Goal: Task Accomplishment & Management: Manage account settings

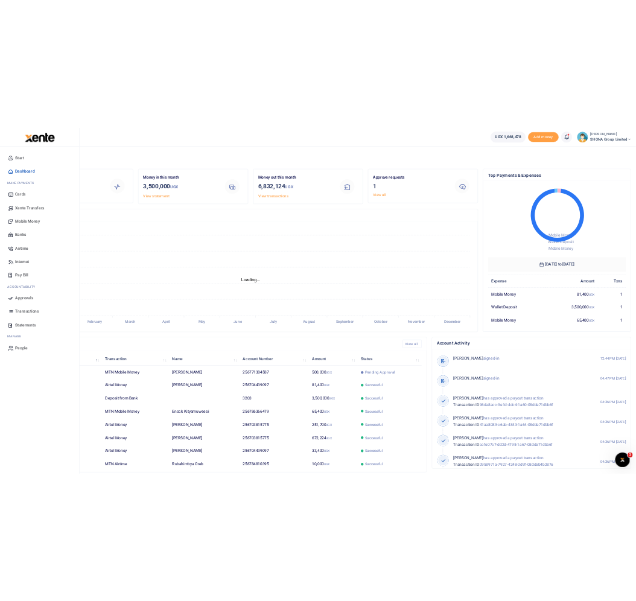
scroll to position [12, 12]
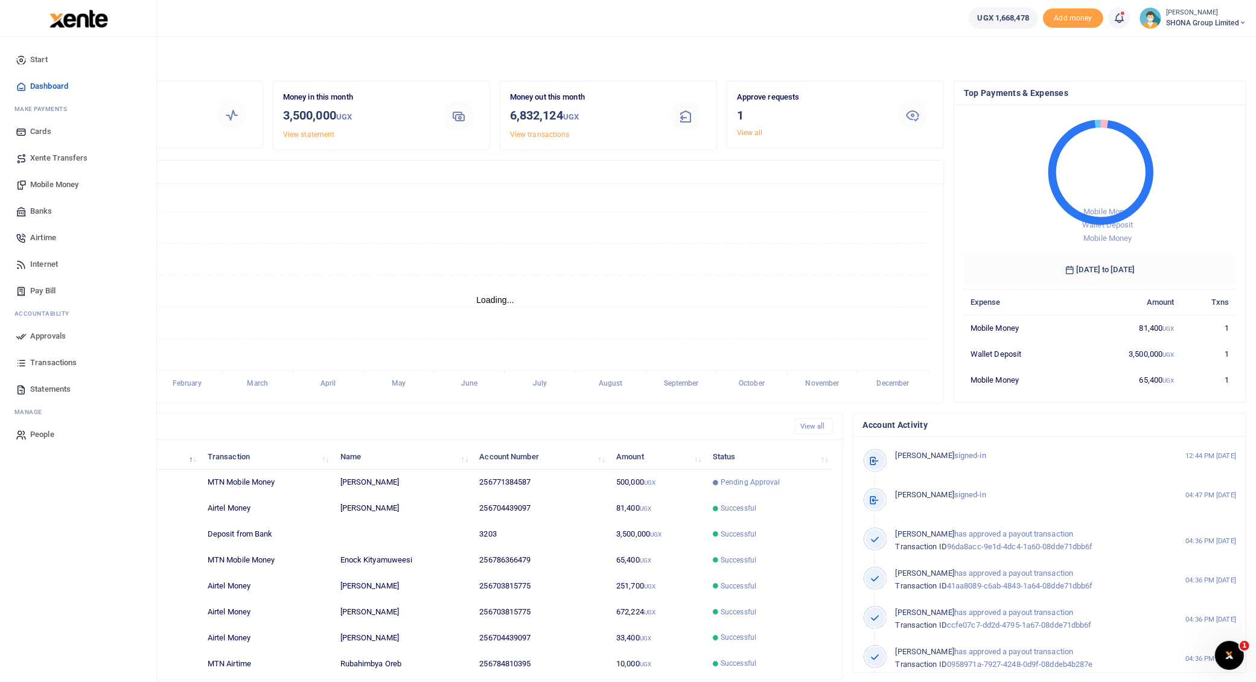
click at [51, 335] on span "Approvals" at bounding box center [48, 336] width 36 height 12
click at [49, 335] on span "Approvals" at bounding box center [48, 336] width 36 height 12
click at [51, 334] on span "Approvals" at bounding box center [48, 336] width 36 height 12
click at [56, 334] on span "Approvals" at bounding box center [48, 336] width 36 height 12
click at [46, 335] on span "Approvals" at bounding box center [48, 336] width 36 height 12
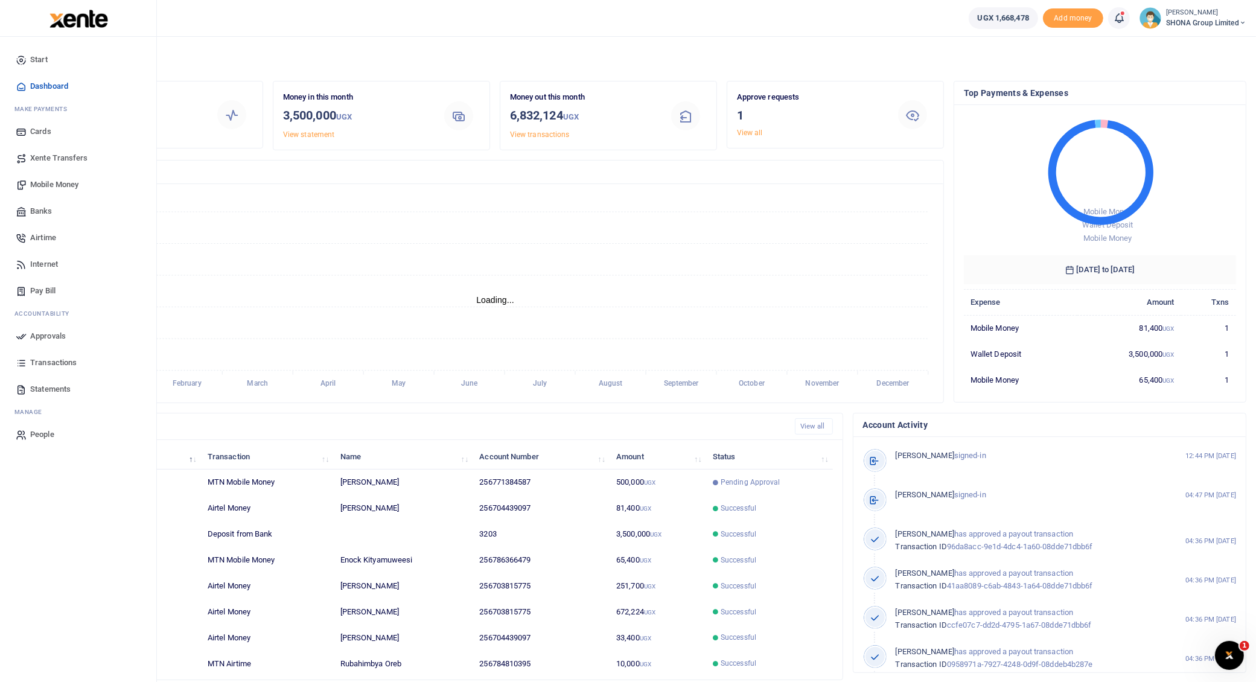
click at [56, 335] on span "Approvals" at bounding box center [48, 336] width 36 height 12
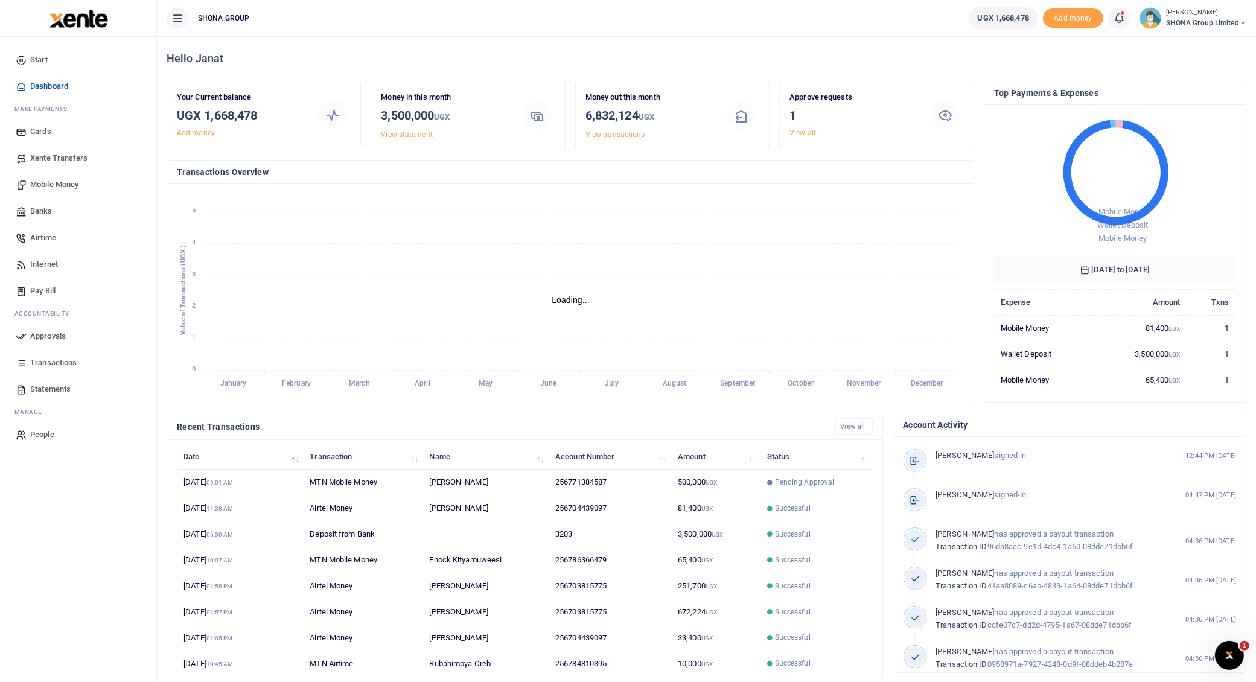
click at [36, 360] on span "Transactions" at bounding box center [53, 363] width 46 height 12
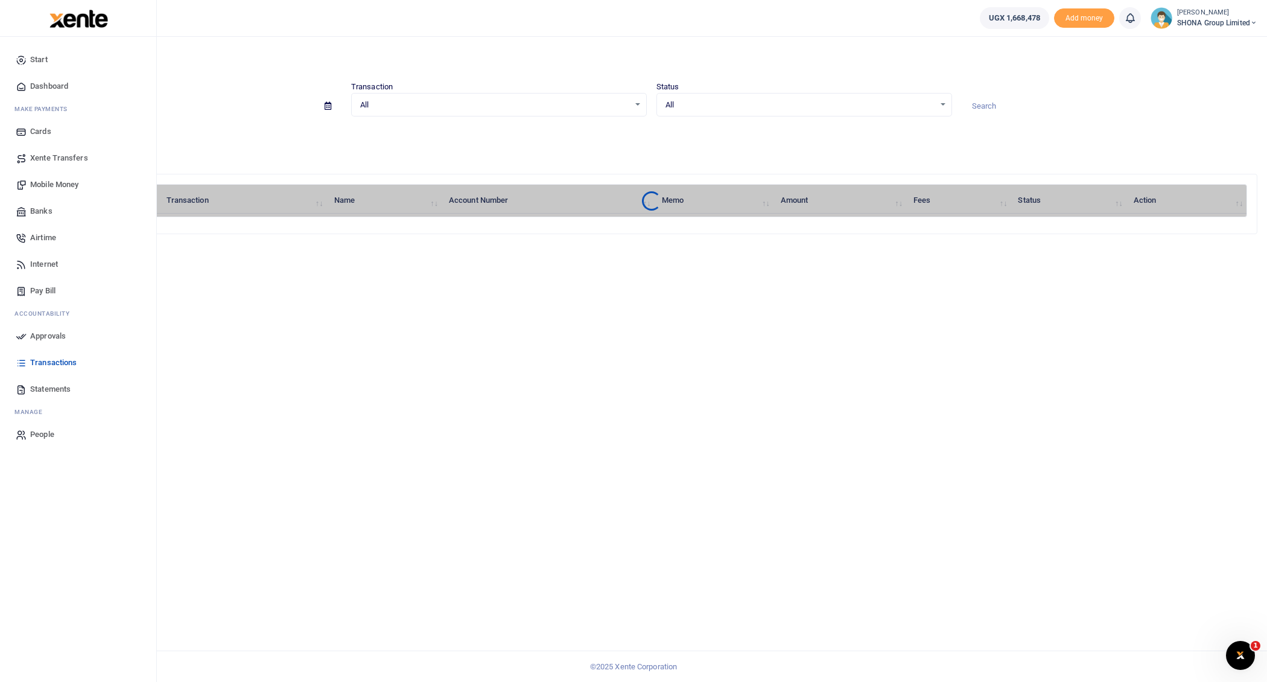
click at [47, 333] on span "Approvals" at bounding box center [48, 336] width 36 height 12
click at [59, 332] on span "Approvals" at bounding box center [48, 336] width 36 height 12
click at [56, 172] on link "Mobile Money" at bounding box center [78, 184] width 137 height 27
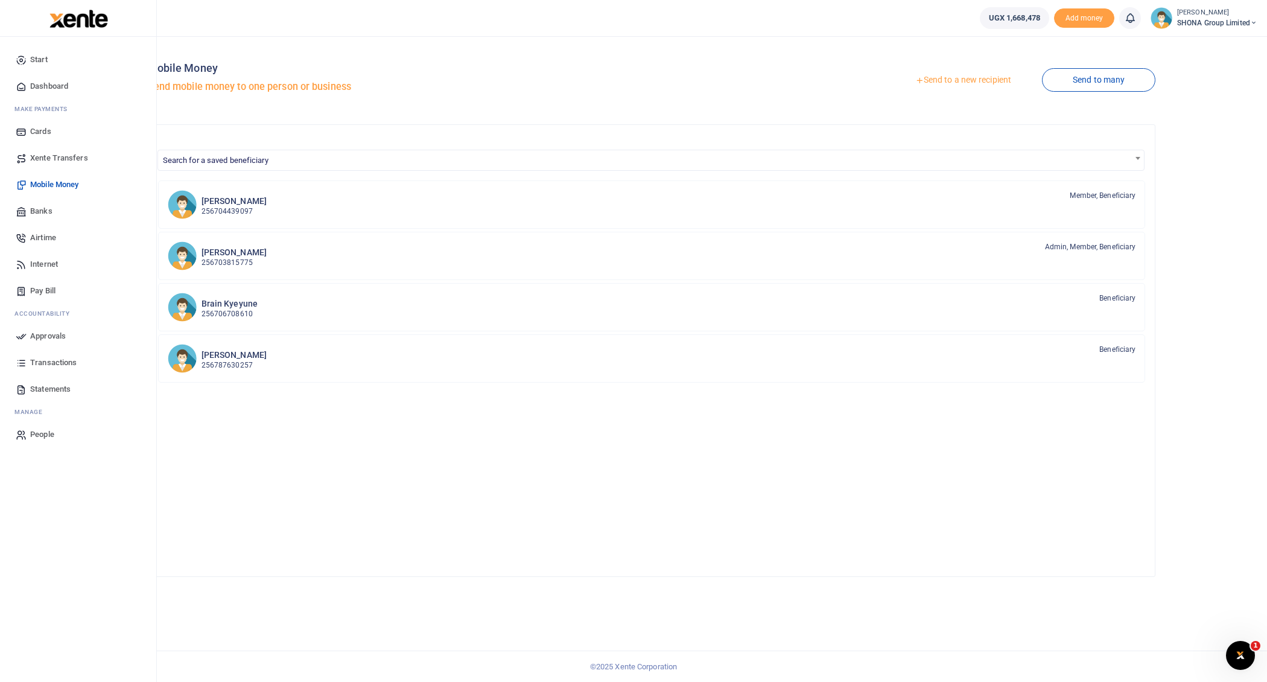
click at [35, 335] on span "Approvals" at bounding box center [48, 336] width 36 height 12
click at [49, 333] on span "Approvals" at bounding box center [48, 336] width 36 height 12
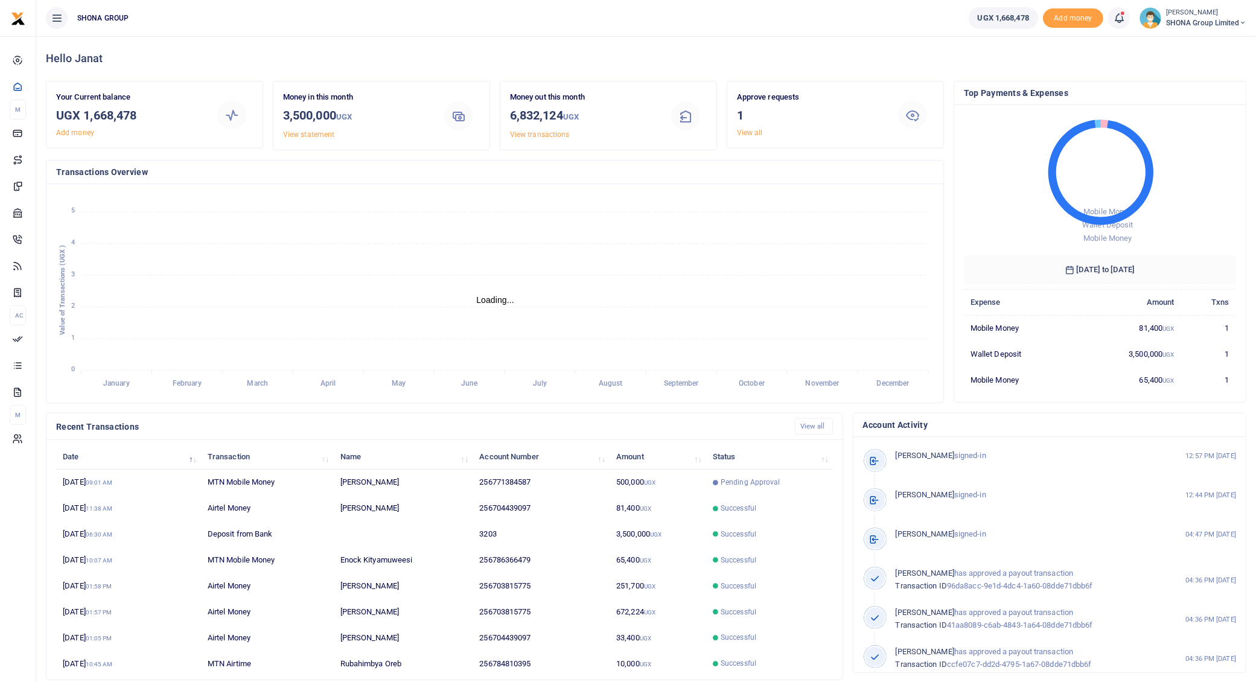
scroll to position [12, 12]
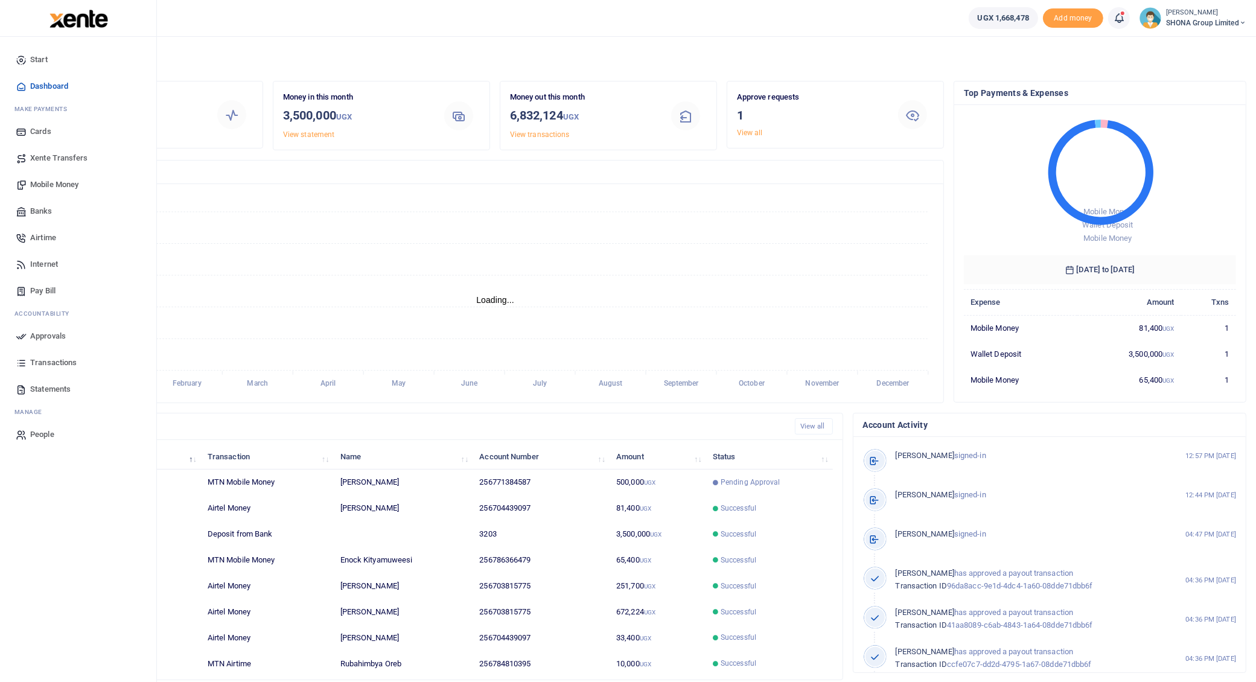
click at [46, 334] on span "Approvals" at bounding box center [48, 336] width 36 height 12
click at [49, 334] on span "Approvals" at bounding box center [48, 336] width 36 height 12
click at [36, 332] on span "Approvals" at bounding box center [48, 336] width 36 height 12
click at [52, 333] on span "Approvals" at bounding box center [48, 336] width 36 height 12
click at [31, 332] on span "Approvals" at bounding box center [48, 336] width 36 height 12
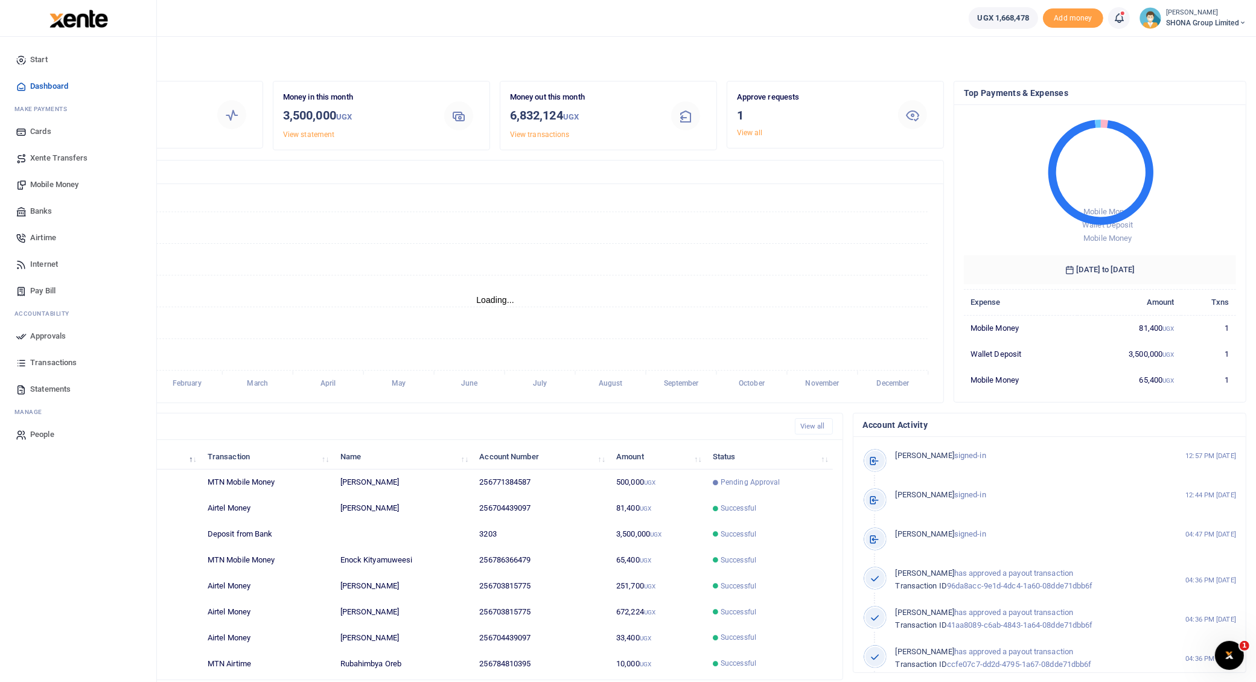
click at [54, 333] on span "Approvals" at bounding box center [48, 336] width 36 height 12
click at [57, 334] on span "Approvals" at bounding box center [48, 336] width 36 height 12
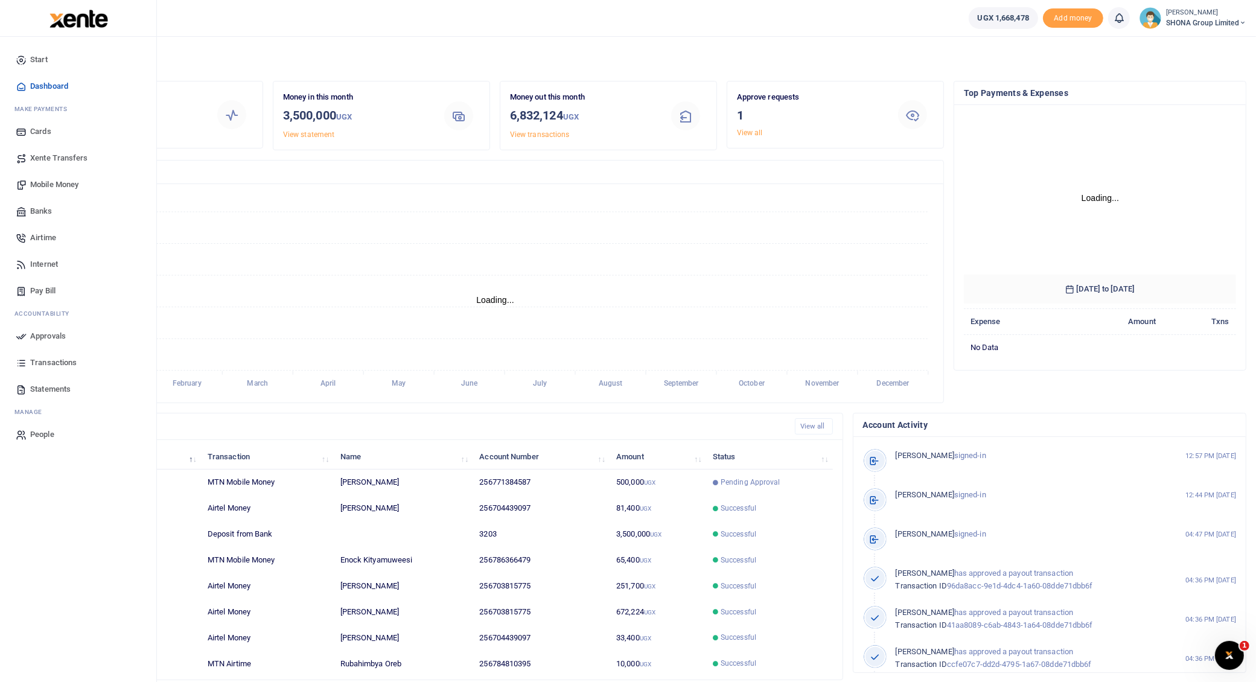
click at [62, 361] on span "Transactions" at bounding box center [53, 363] width 46 height 12
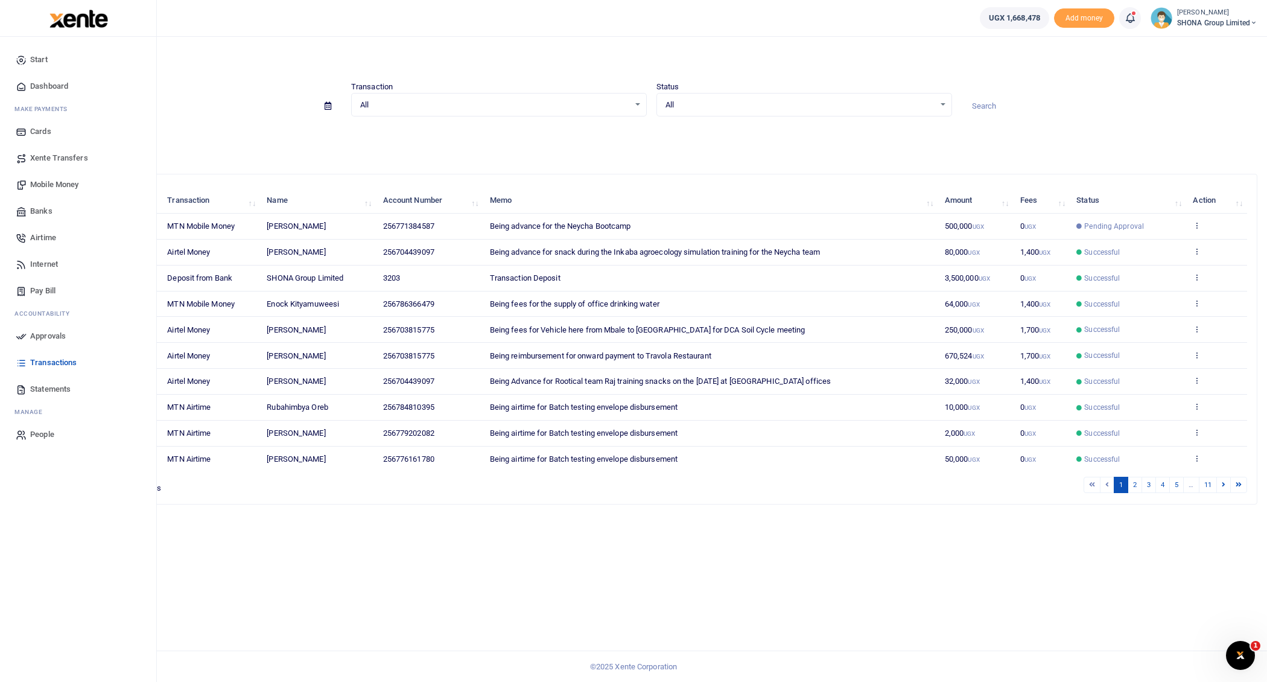
click at [45, 331] on span "Approvals" at bounding box center [48, 336] width 36 height 12
click at [51, 334] on span "Approvals" at bounding box center [48, 336] width 36 height 12
click at [52, 333] on span "Approvals" at bounding box center [48, 336] width 36 height 12
click at [30, 332] on link "Approvals" at bounding box center [78, 336] width 137 height 27
click at [40, 333] on span "Approvals" at bounding box center [48, 336] width 36 height 12
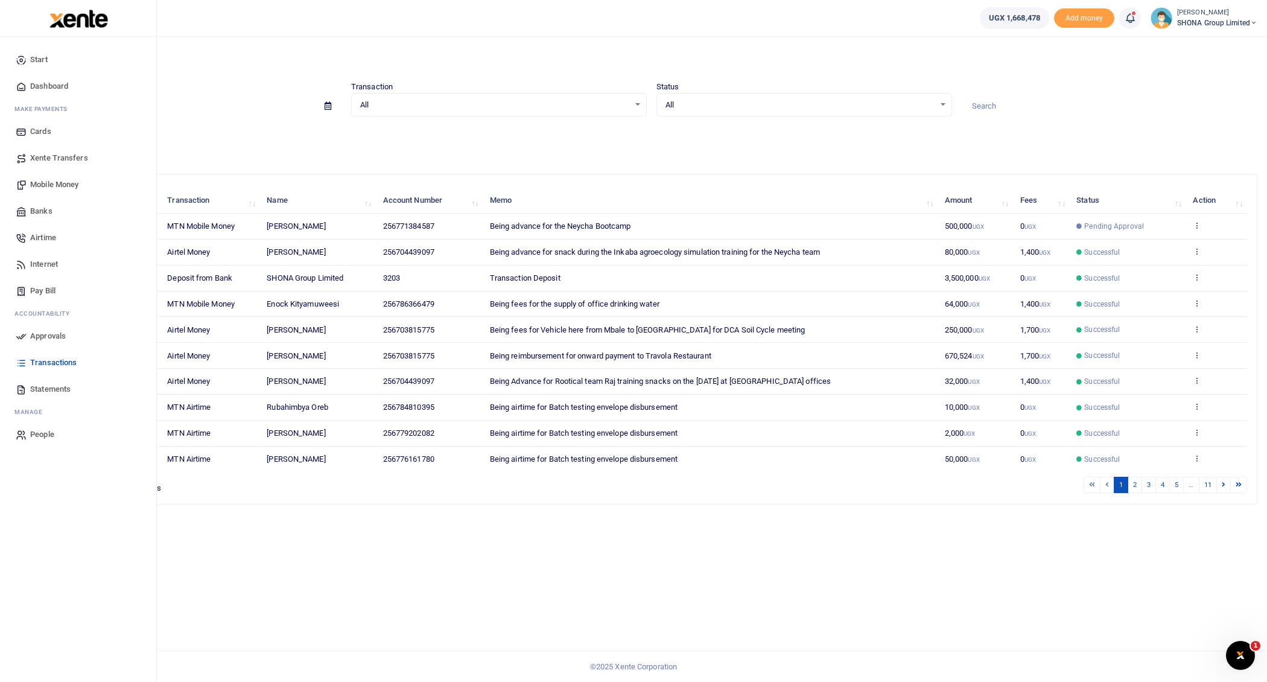
click at [48, 333] on span "Approvals" at bounding box center [48, 336] width 36 height 12
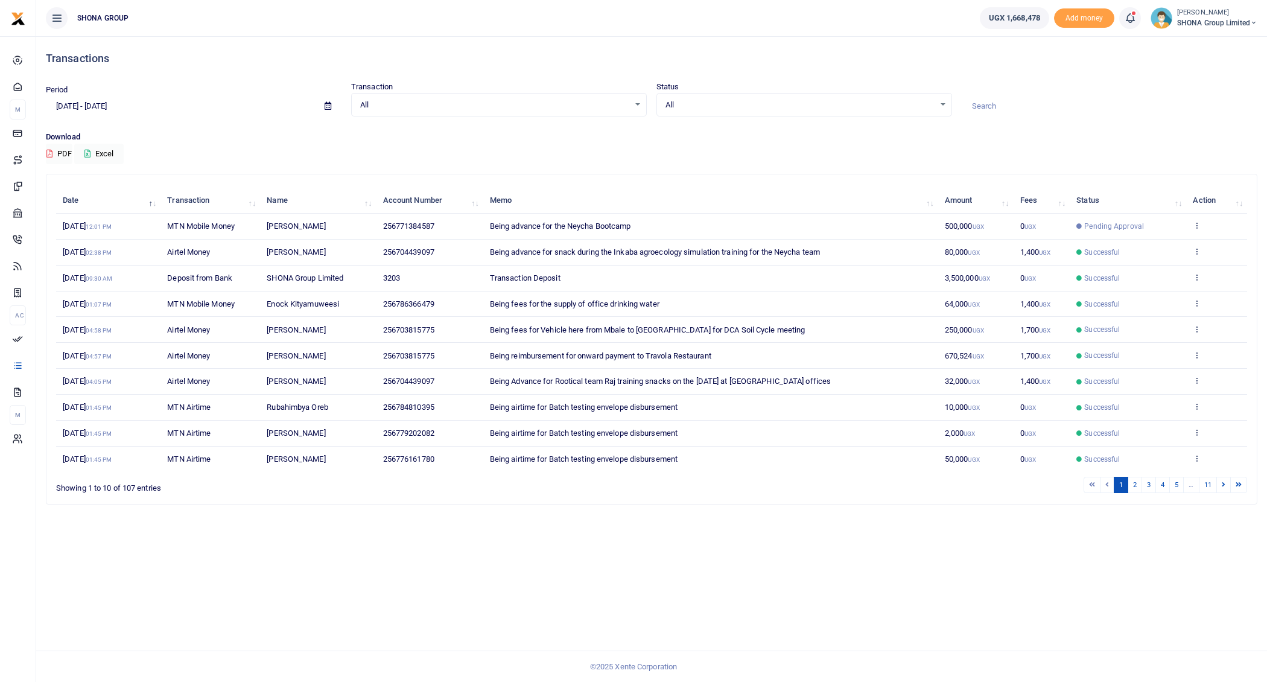
click at [630, 223] on span "Being advance for the Neycha Bootcamp" at bounding box center [560, 225] width 141 height 9
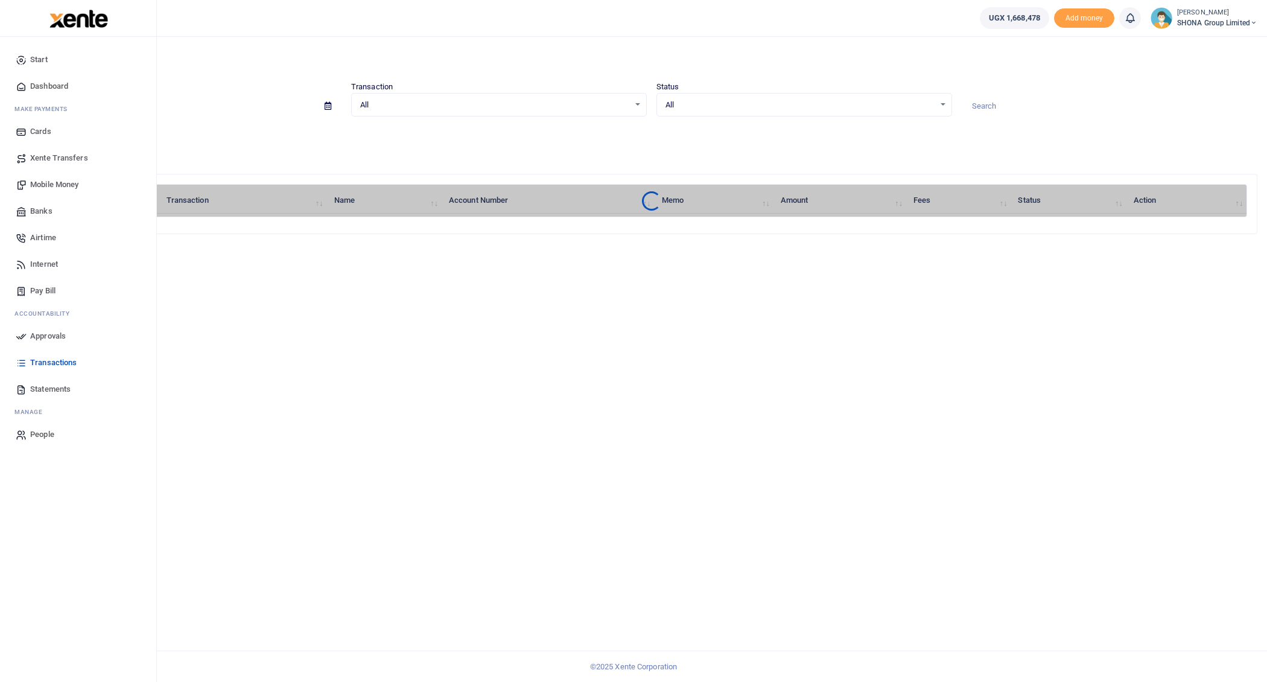
click at [46, 334] on span "Approvals" at bounding box center [48, 336] width 36 height 12
click at [57, 333] on span "Approvals" at bounding box center [48, 336] width 36 height 12
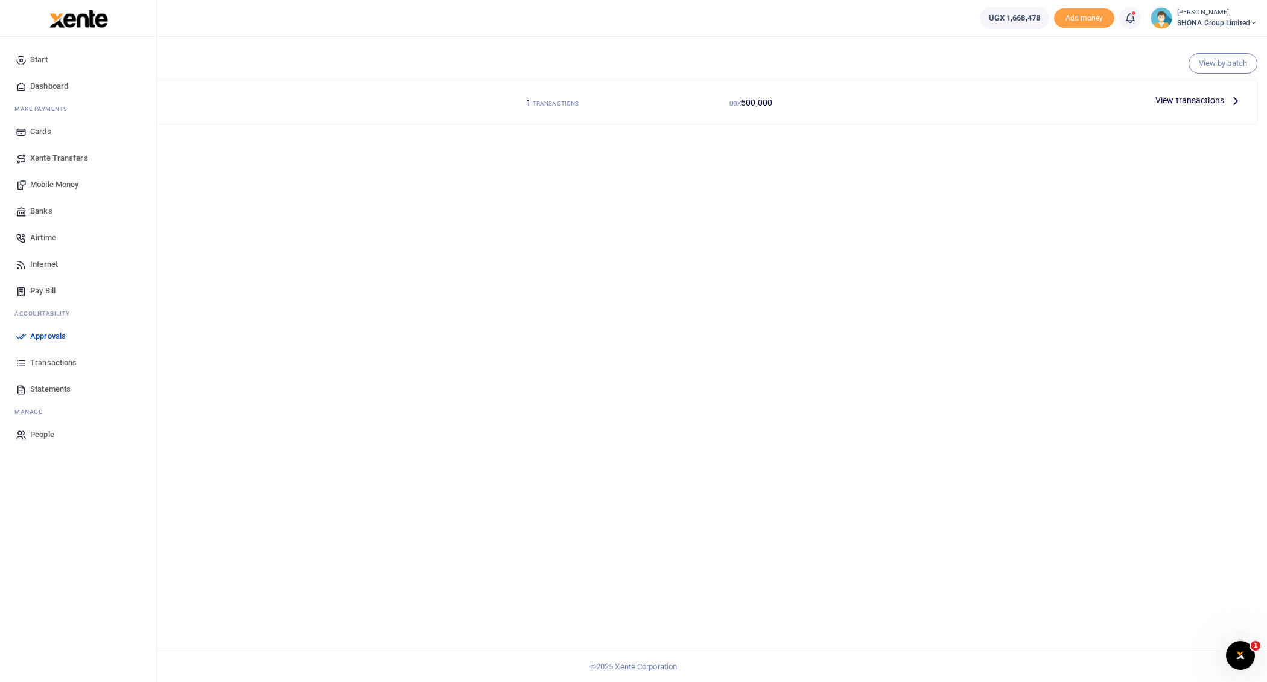
click at [50, 338] on span "Approvals" at bounding box center [48, 336] width 36 height 12
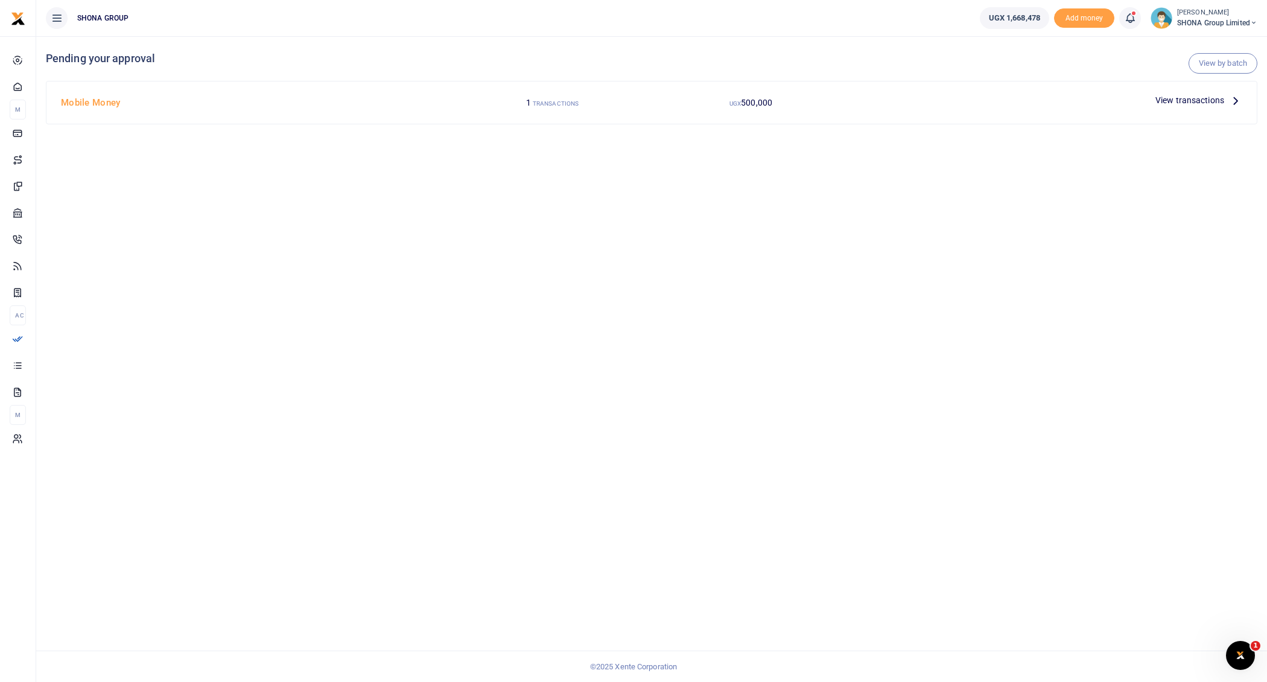
click at [1213, 100] on span "View transactions" at bounding box center [1189, 100] width 69 height 13
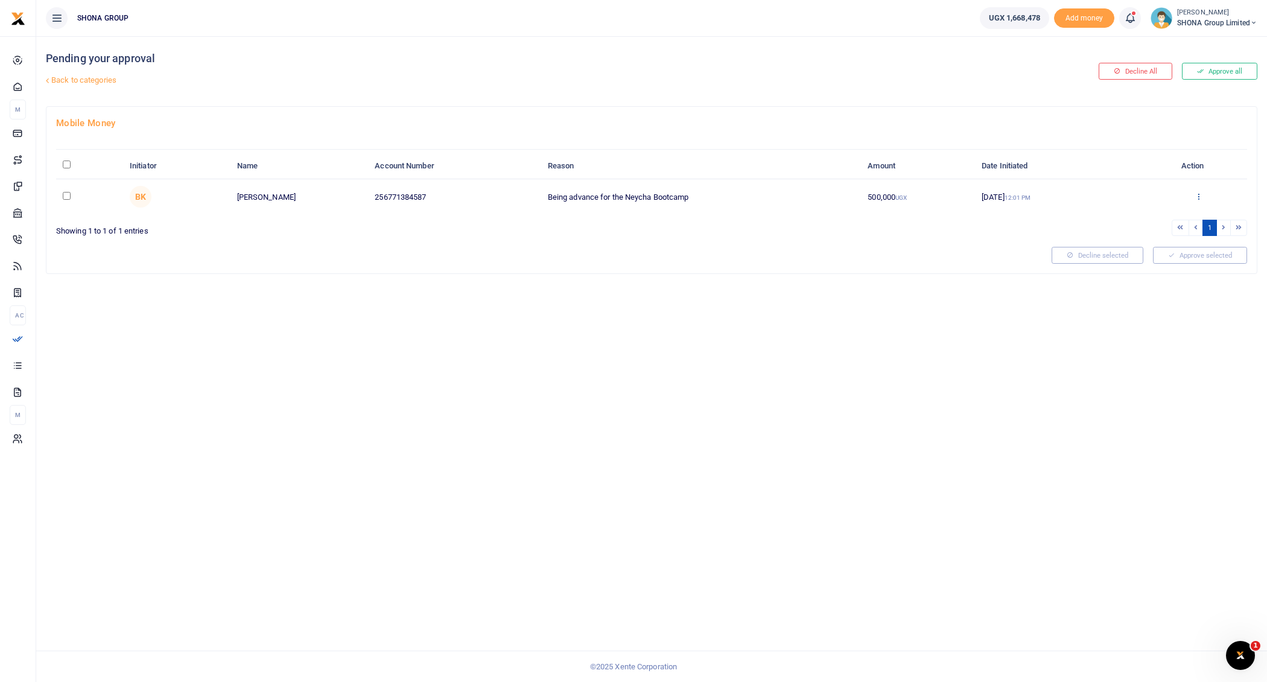
click at [1200, 193] on icon at bounding box center [1199, 196] width 8 height 8
click at [1122, 221] on link "Approve" at bounding box center [1153, 215] width 95 height 17
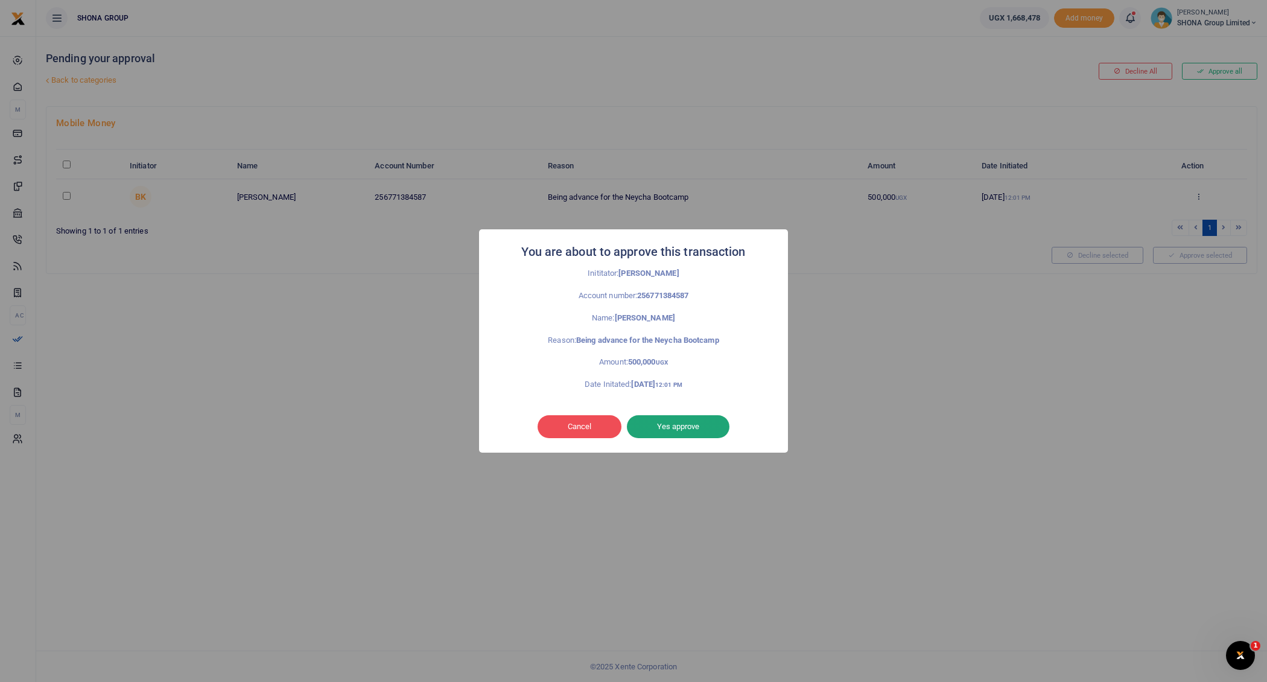
click at [687, 427] on button "Yes approve" at bounding box center [678, 426] width 103 height 23
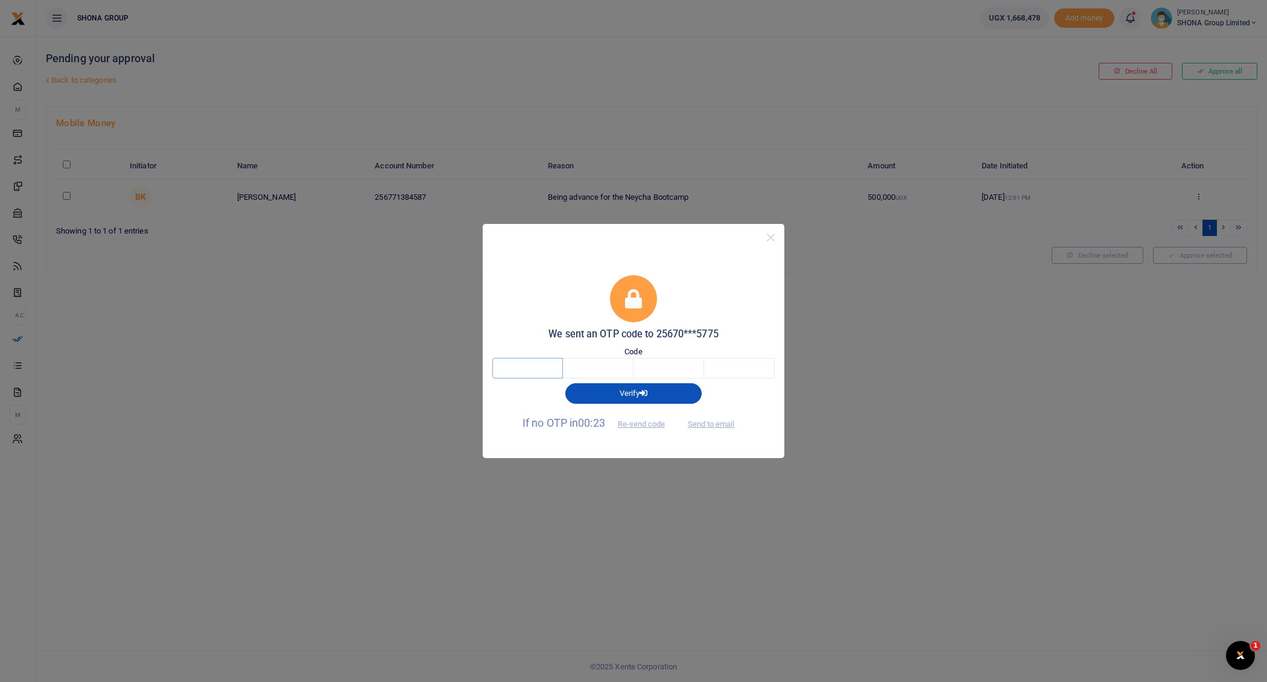
click at [535, 366] on input "text" at bounding box center [527, 368] width 71 height 21
type input "2"
type input "8"
type input "6"
